Goal: Find specific page/section: Find specific page/section

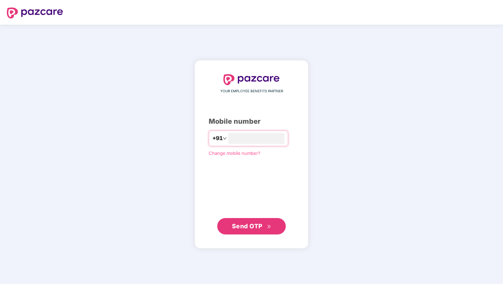
type input "**********"
click at [249, 226] on span "Send OTP" at bounding box center [247, 226] width 30 height 7
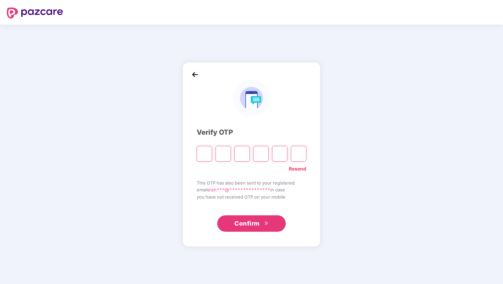
type input "*"
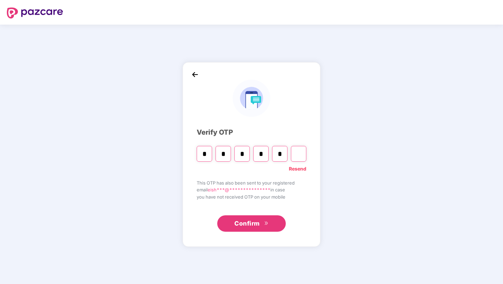
type input "*"
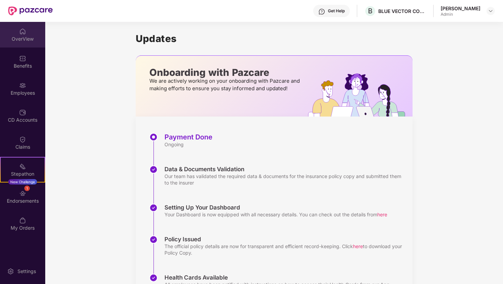
click at [27, 36] on div "OverView" at bounding box center [22, 39] width 45 height 7
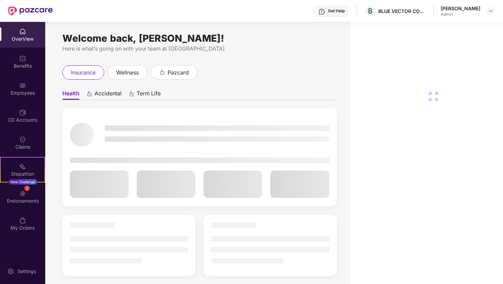
click at [25, 93] on div "Employees" at bounding box center [22, 93] width 45 height 7
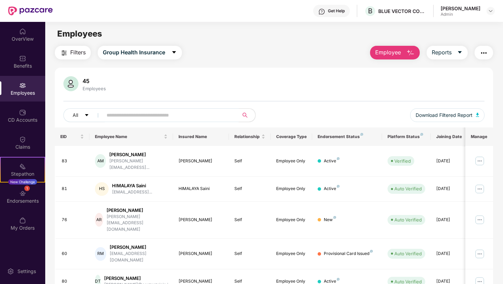
click at [147, 116] on input "text" at bounding box center [167, 115] width 123 height 10
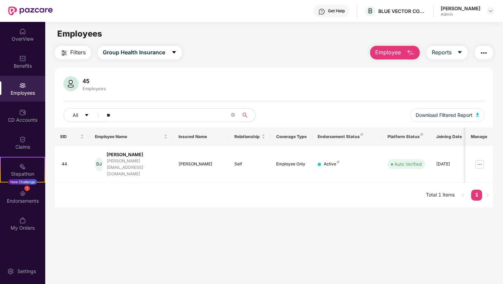
type input "*"
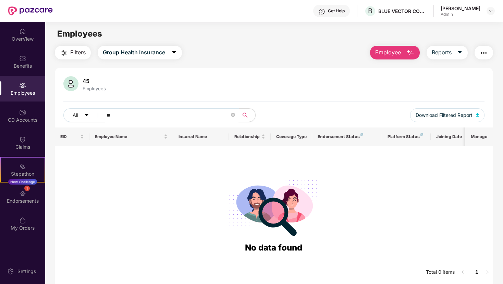
type input "*"
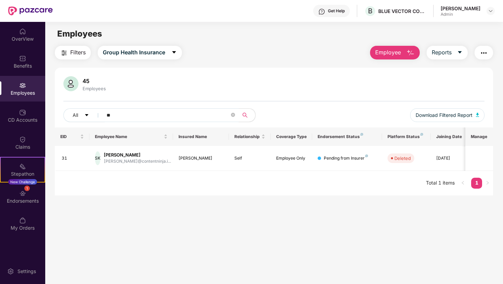
type input "*"
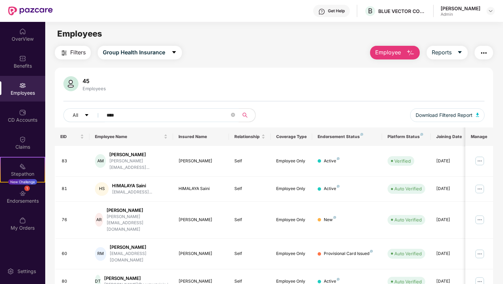
type input "*****"
